Goal: Task Accomplishment & Management: Complete application form

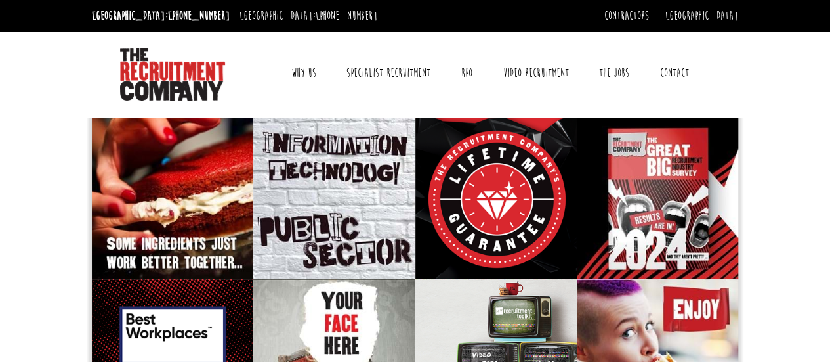
click at [680, 72] on link "Contact" at bounding box center [675, 72] width 49 height 33
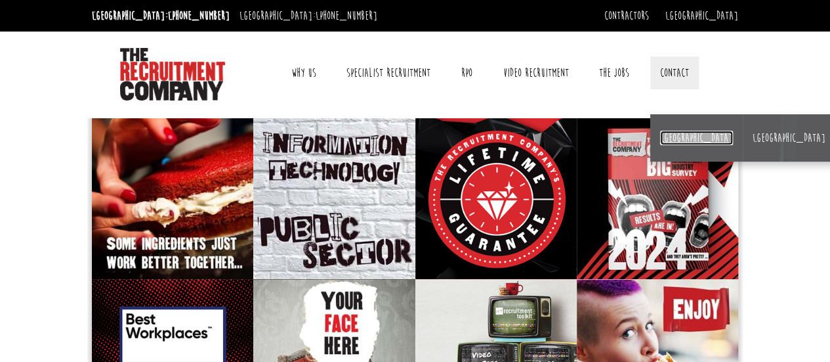
click at [665, 140] on link "[GEOGRAPHIC_DATA]" at bounding box center [696, 138] width 73 height 14
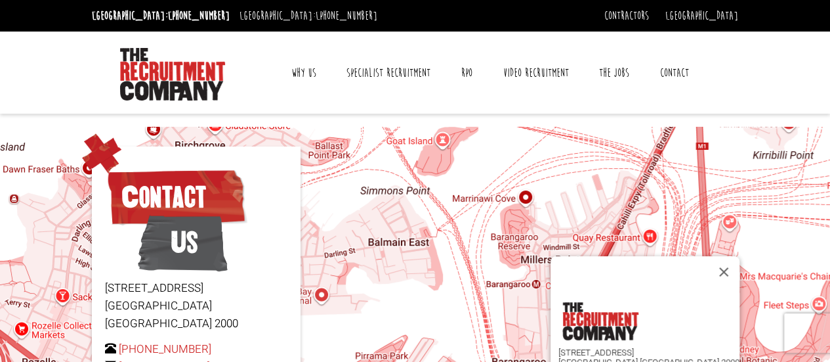
click at [303, 73] on link "Why Us" at bounding box center [304, 72] width 45 height 33
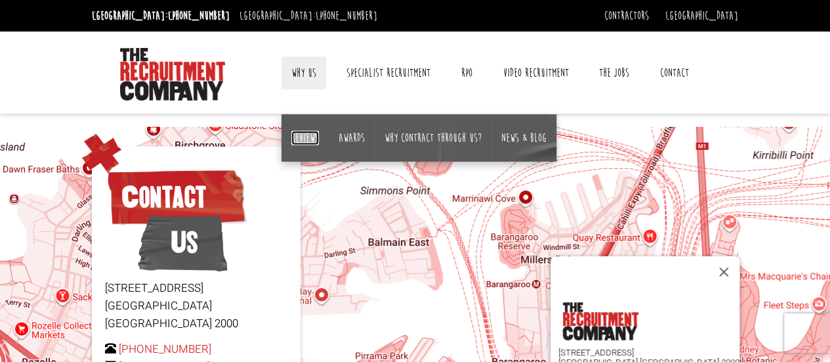
click at [306, 133] on link "Reviews" at bounding box center [305, 138] width 28 height 14
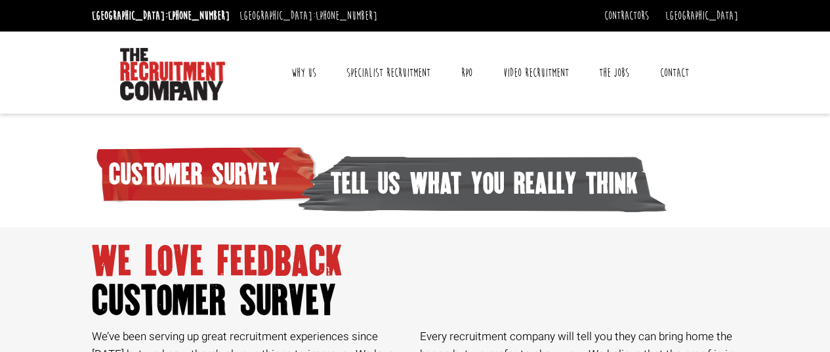
click at [666, 72] on link "Contact" at bounding box center [675, 72] width 49 height 33
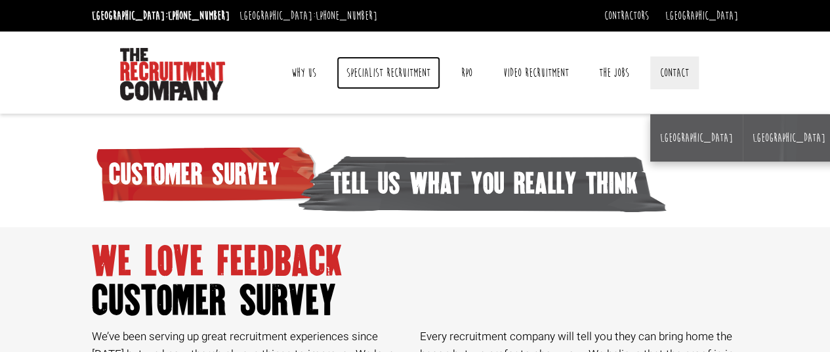
click at [389, 72] on link "Specialist Recruitment" at bounding box center [389, 72] width 104 height 33
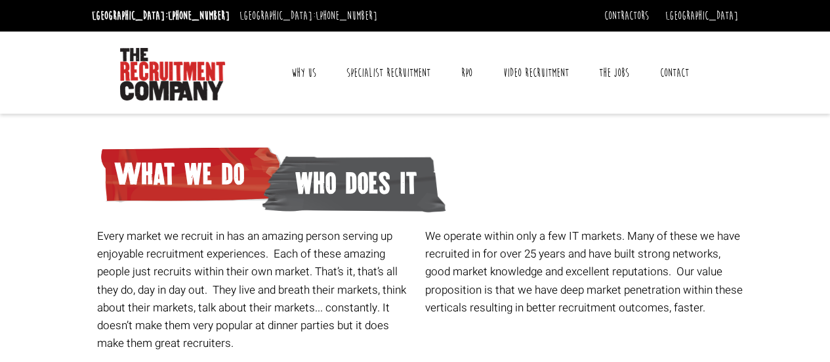
click at [679, 66] on link "Contact" at bounding box center [675, 72] width 49 height 33
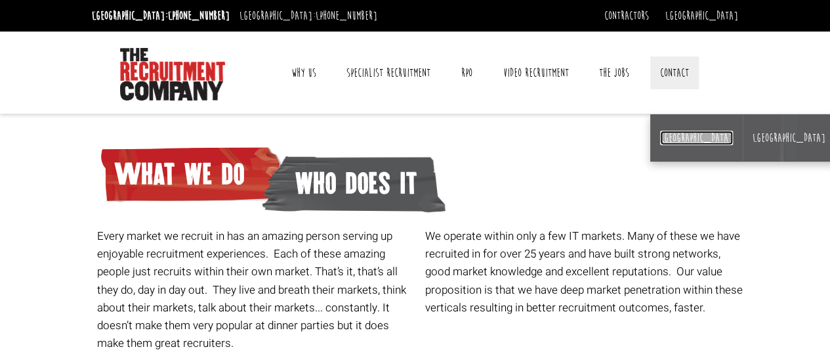
click at [675, 135] on link "[GEOGRAPHIC_DATA]" at bounding box center [696, 138] width 73 height 14
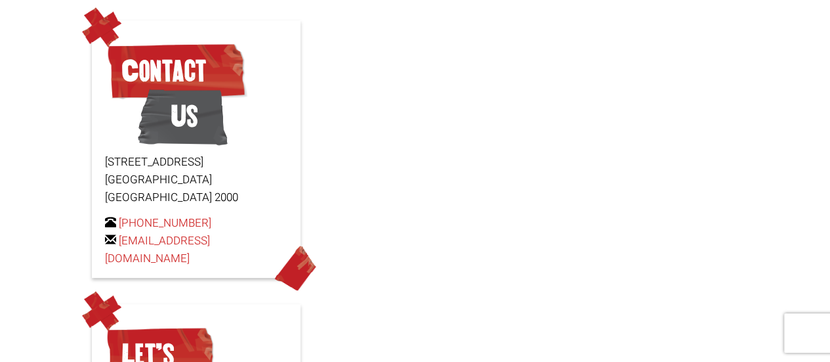
scroll to position [131, 0]
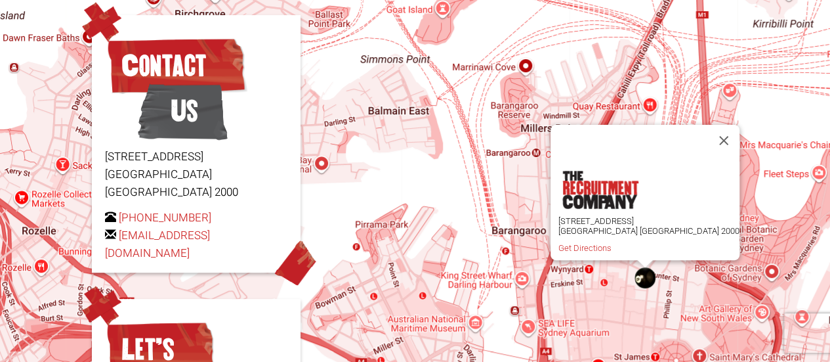
drag, startPoint x: 285, startPoint y: 232, endPoint x: 98, endPoint y: 147, distance: 205.4
click at [98, 147] on div "Contact Us [STREET_ADDRESS] [PHONE_NUMBER] [EMAIL_ADDRESS][DOMAIN_NAME]" at bounding box center [196, 143] width 209 height 257
copy div "[STREET_ADDRESS] [PHONE_NUMBER] [EMAIL_ADDRESS][DOMAIN_NAME]"
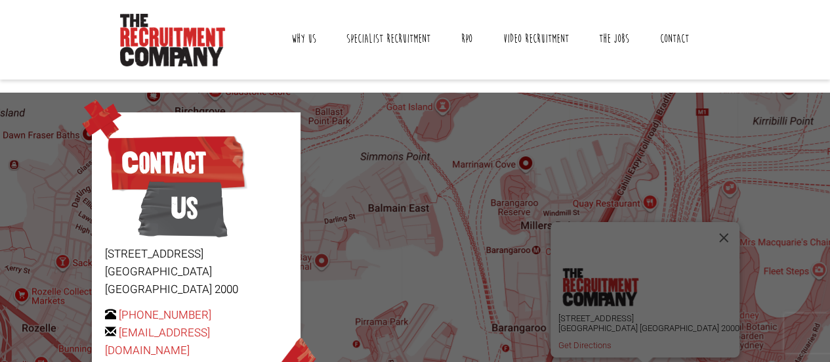
scroll to position [0, 0]
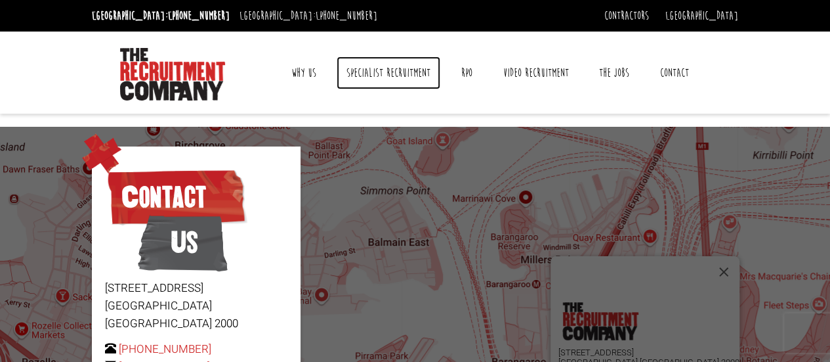
click at [389, 66] on link "Specialist Recruitment" at bounding box center [389, 72] width 104 height 33
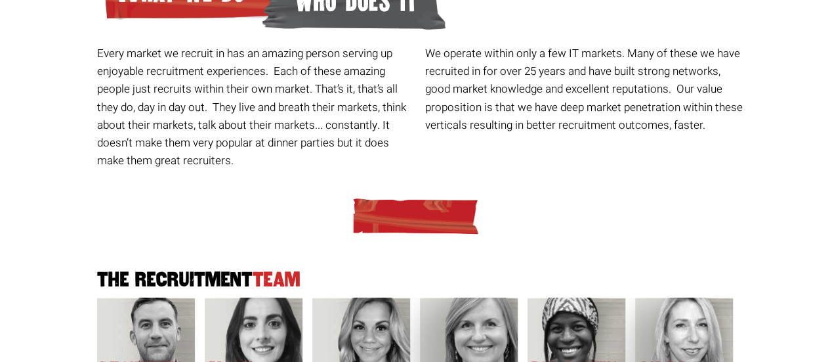
scroll to position [66, 0]
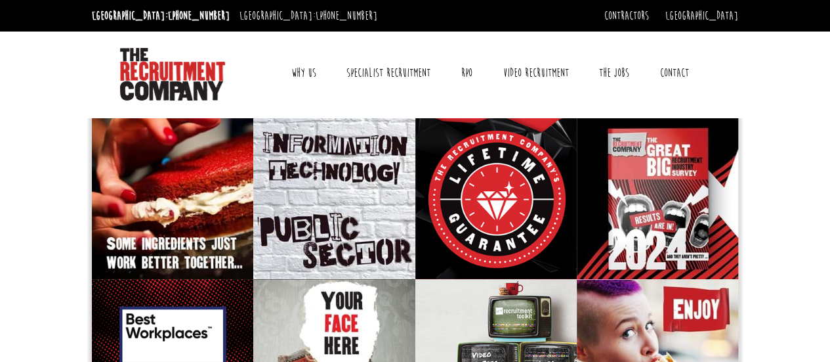
click at [679, 73] on link "Contact" at bounding box center [675, 72] width 49 height 33
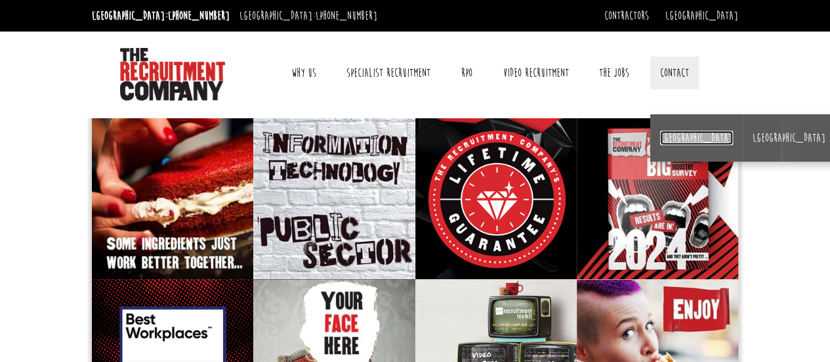
click at [668, 136] on link "[GEOGRAPHIC_DATA]" at bounding box center [696, 138] width 73 height 14
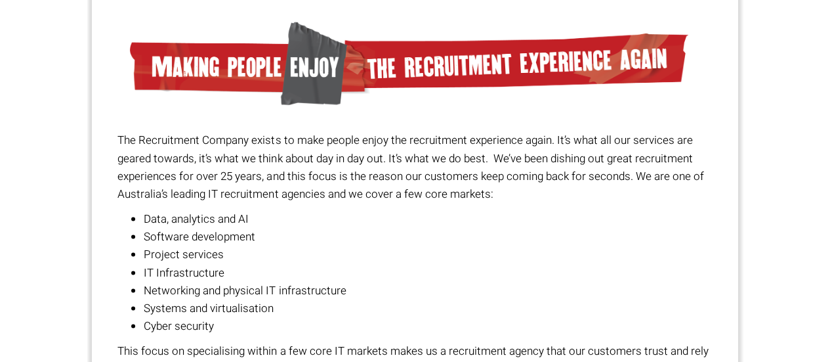
scroll to position [853, 0]
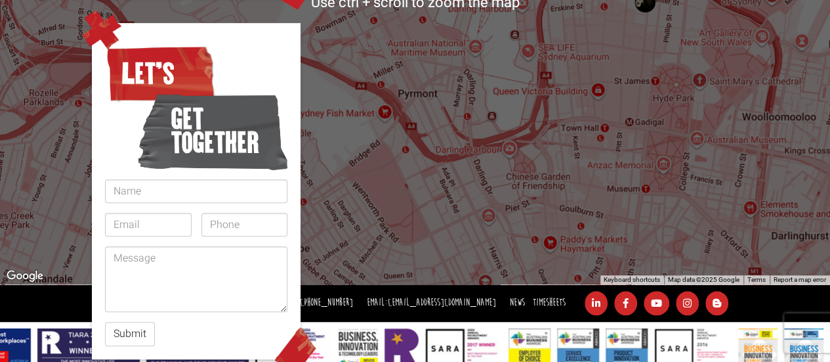
scroll to position [425, 0]
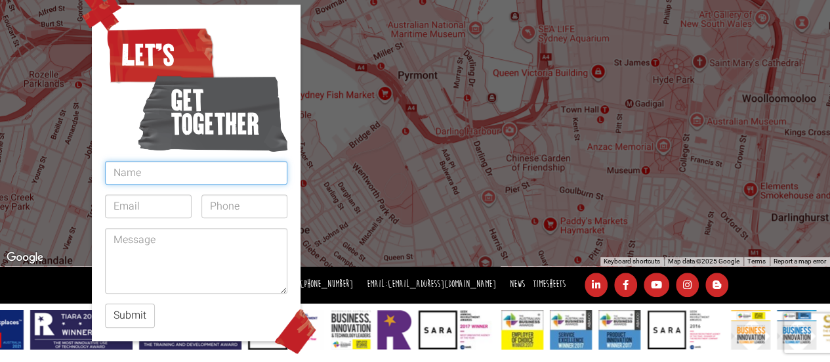
click at [137, 161] on input "text" at bounding box center [196, 173] width 182 height 24
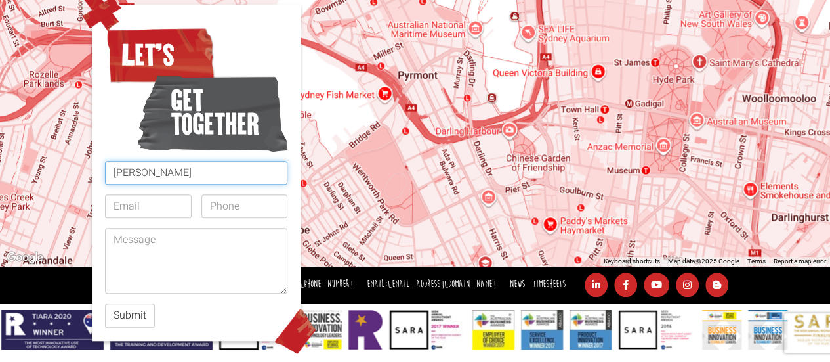
type input "[PERSON_NAME]"
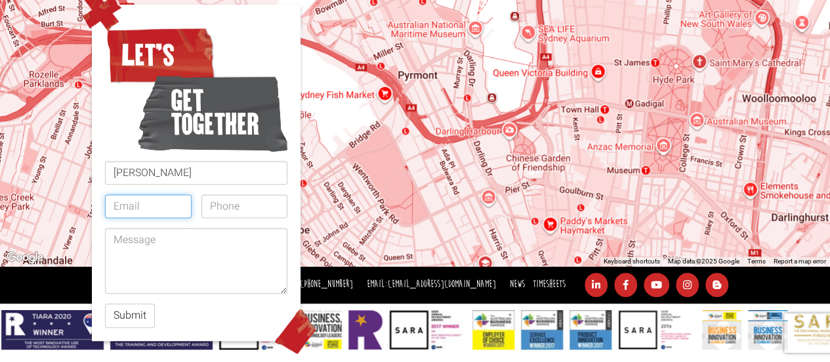
click at [152, 194] on input "email" at bounding box center [148, 206] width 87 height 24
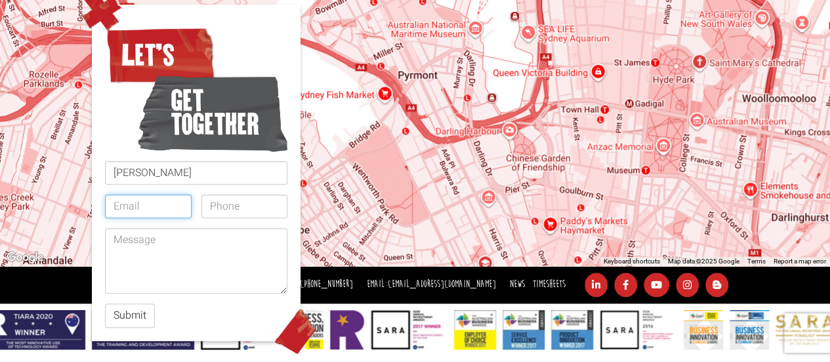
type input "[PERSON_NAME][EMAIL_ADDRESS][PERSON_NAME][DOMAIN_NAME]"
type input "0420983926"
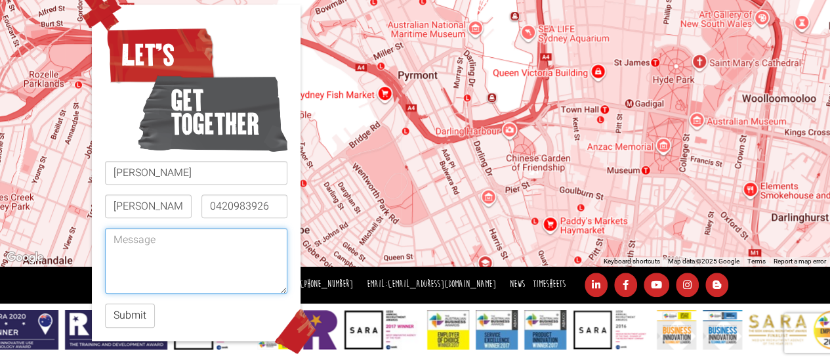
click at [166, 228] on textarea at bounding box center [196, 261] width 182 height 66
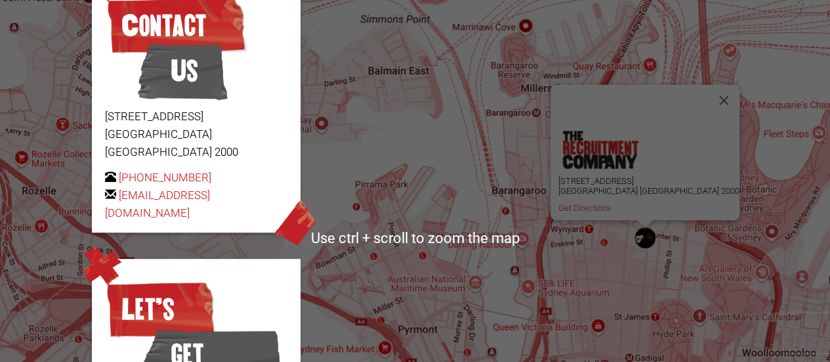
scroll to position [163, 0]
